Goal: Information Seeking & Learning: Learn about a topic

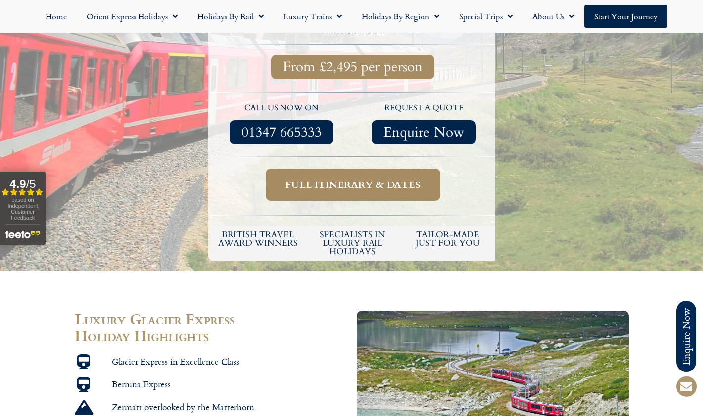
scroll to position [442, 0]
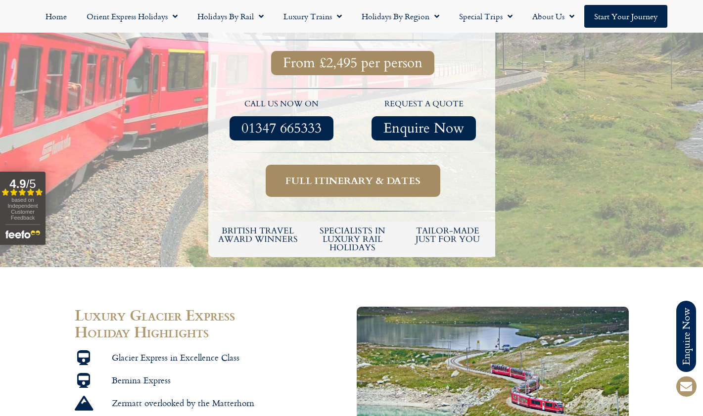
click at [365, 165] on link "Full itinerary & dates" at bounding box center [353, 181] width 175 height 32
click at [365, 175] on span "Full itinerary & dates" at bounding box center [353, 181] width 135 height 12
click at [352, 175] on span "Full itinerary & dates" at bounding box center [353, 181] width 135 height 12
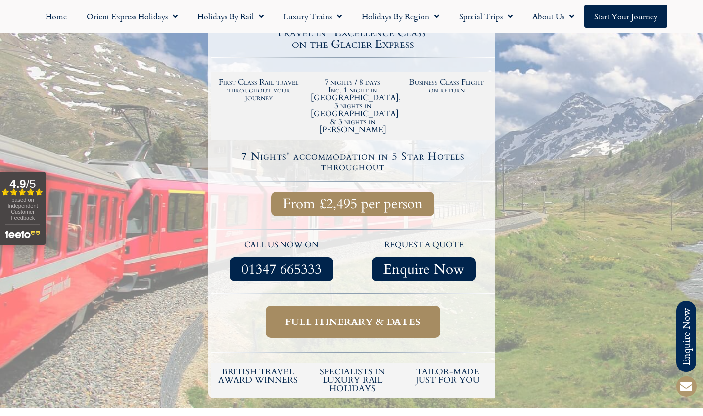
scroll to position [261, 0]
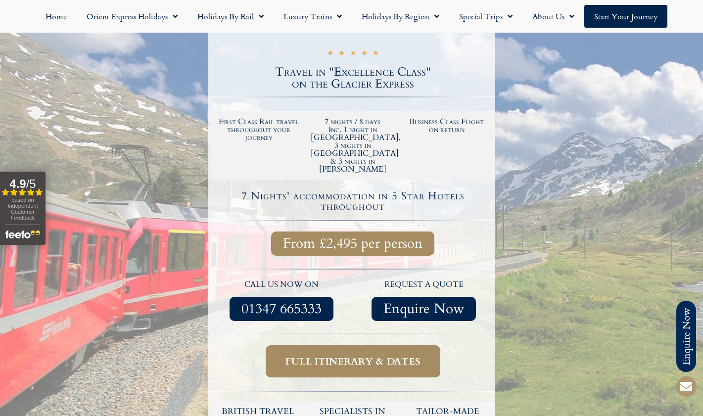
scroll to position [442, 0]
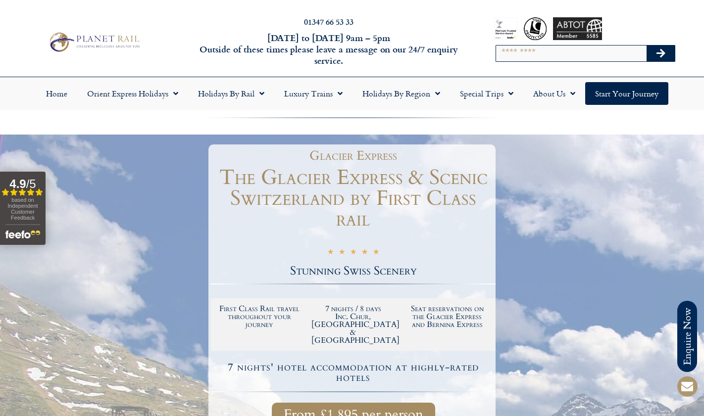
click at [110, 269] on div at bounding box center [352, 377] width 704 height 484
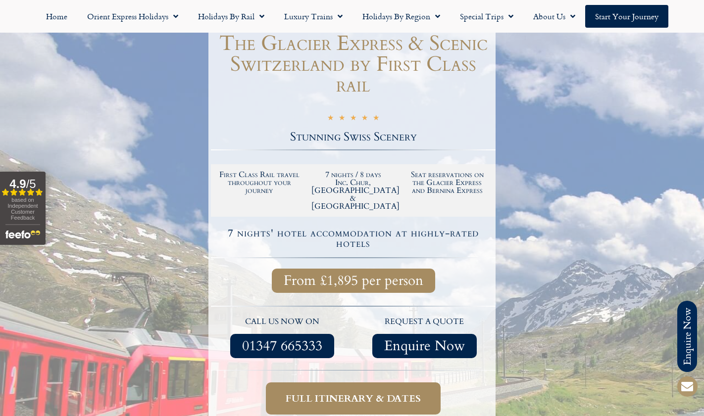
scroll to position [139, 0]
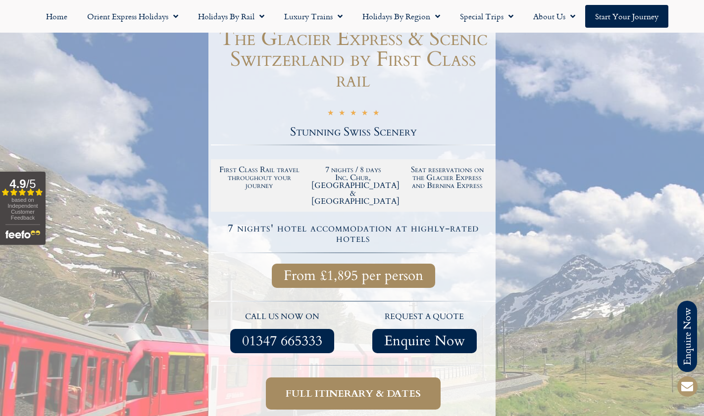
click at [363, 387] on span "Full itinerary & dates" at bounding box center [353, 393] width 135 height 12
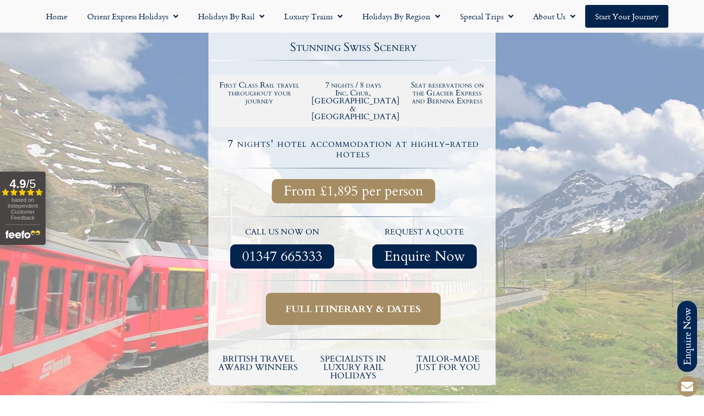
scroll to position [227, 0]
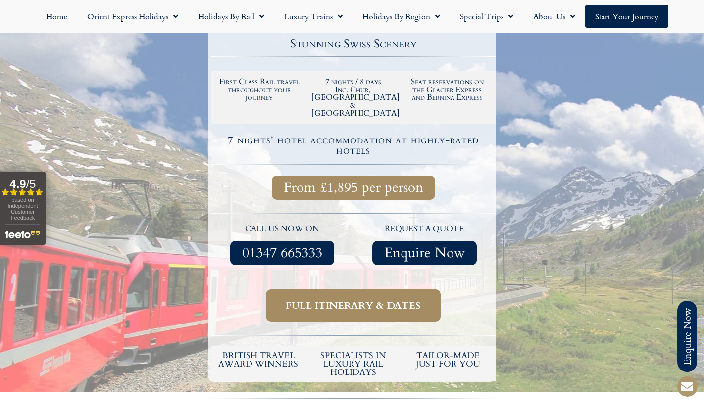
click at [353, 299] on span "Full itinerary & dates" at bounding box center [353, 305] width 135 height 12
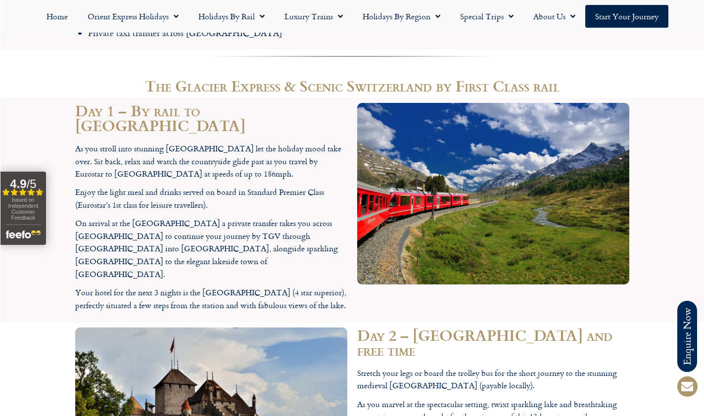
scroll to position [1506, 0]
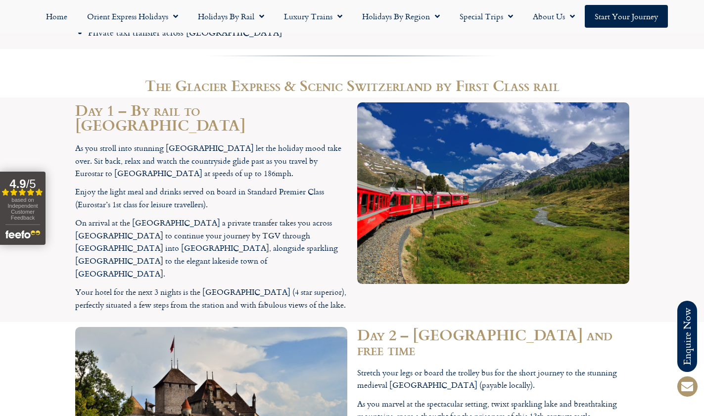
click at [52, 354] on section "Day 2 – [GEOGRAPHIC_DATA] and free time Stretch your legs or board the trolley …" at bounding box center [352, 415] width 704 height 187
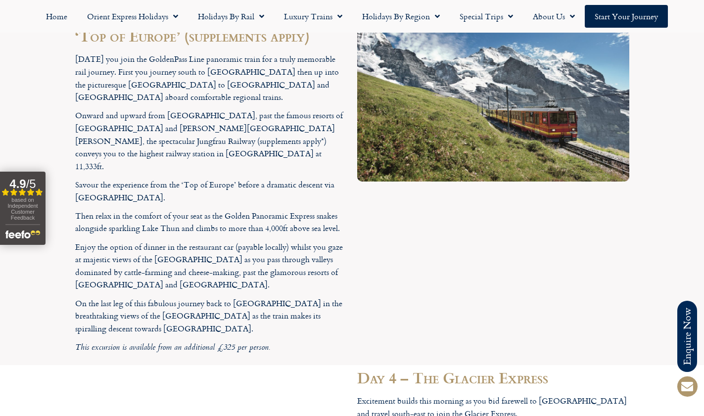
scroll to position [2029, 0]
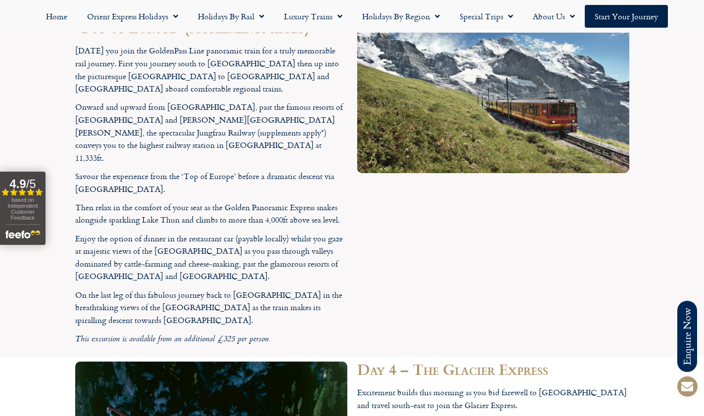
click at [462, 189] on div at bounding box center [493, 171] width 282 height 372
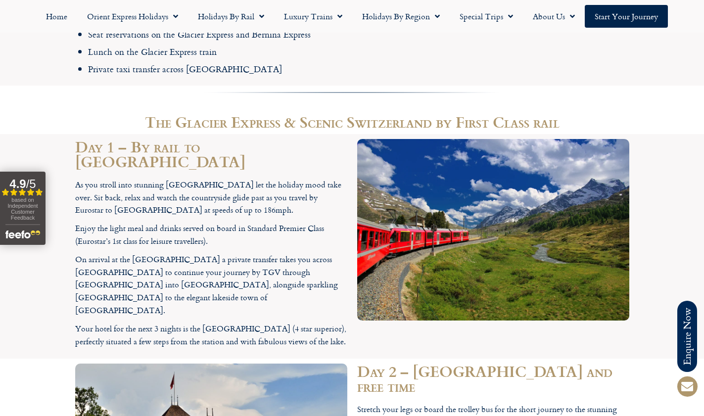
scroll to position [1472, 0]
